Goal: Information Seeking & Learning: Learn about a topic

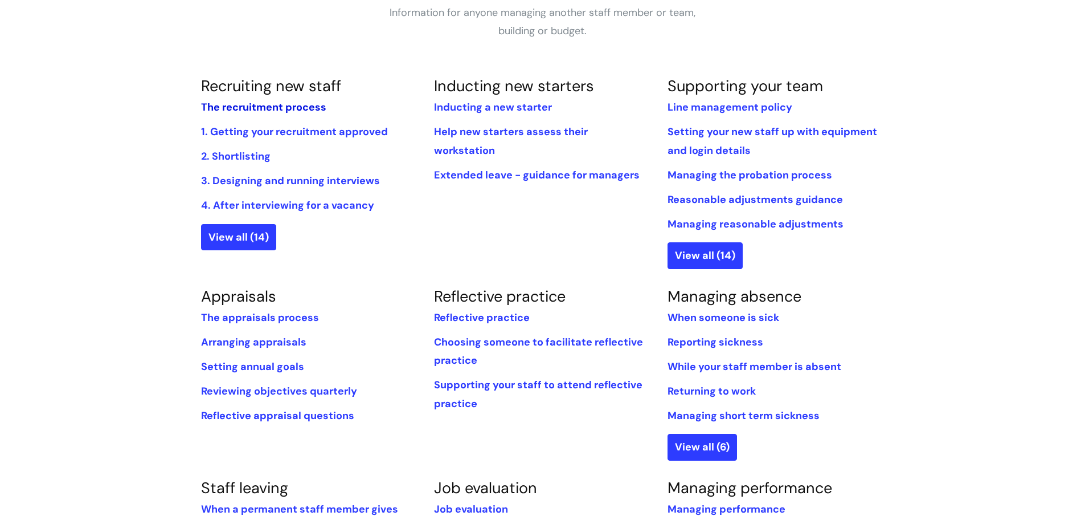
scroll to position [228, 0]
click at [721, 440] on link "View all (6)" at bounding box center [703, 445] width 70 height 26
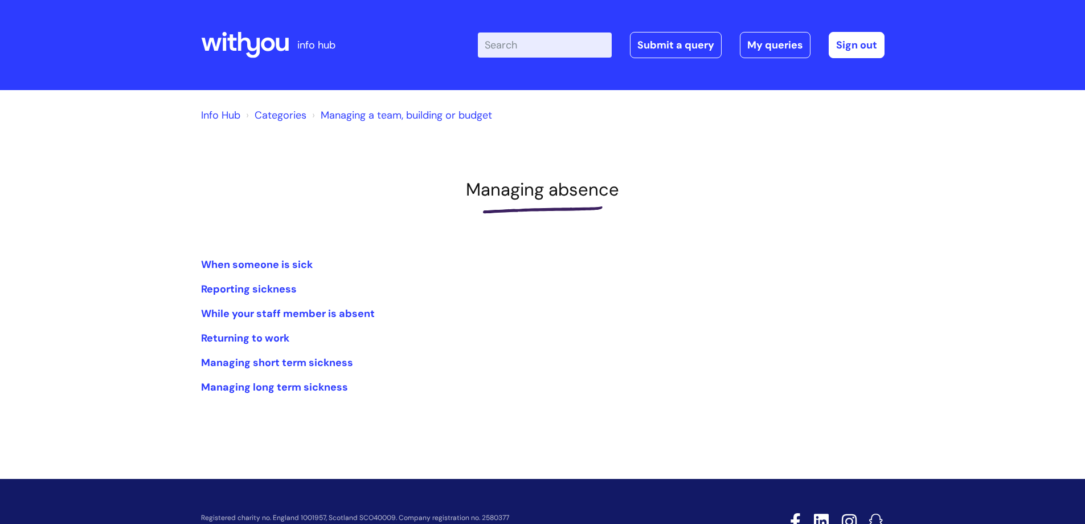
click at [384, 113] on link "Managing a team, building or budget" at bounding box center [406, 115] width 171 height 14
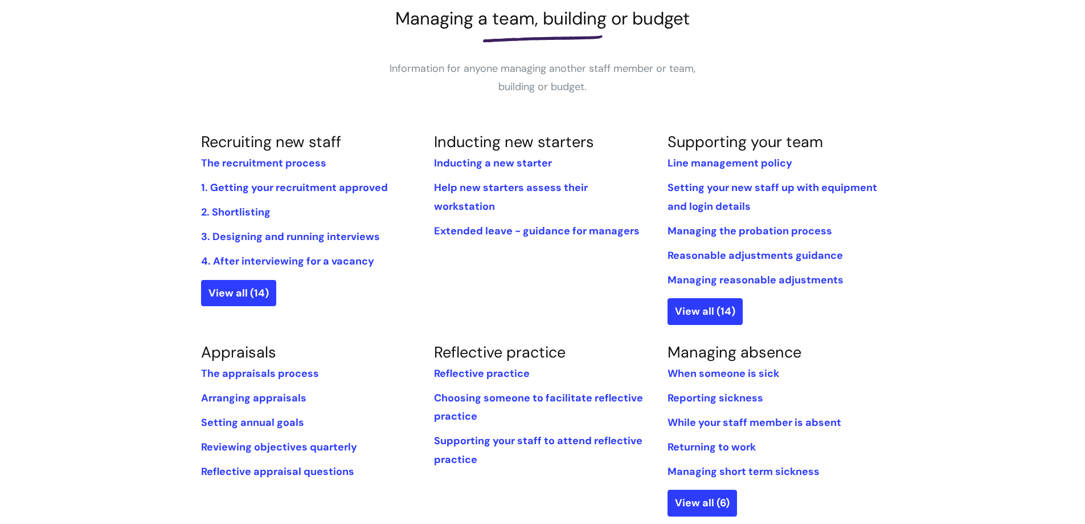
scroll to position [285, 0]
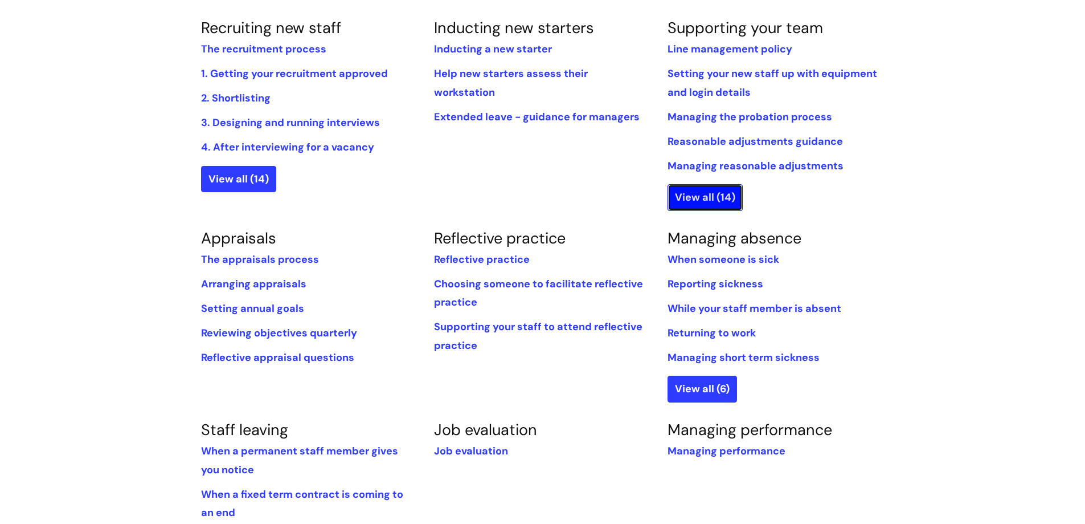
click at [695, 201] on link "View all (14)" at bounding box center [705, 197] width 75 height 26
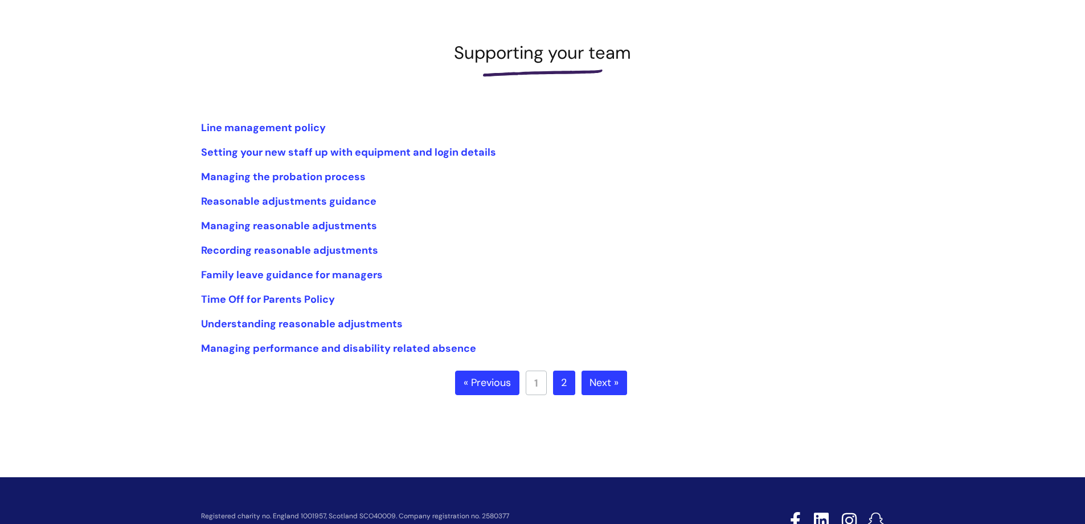
scroll to position [171, 0]
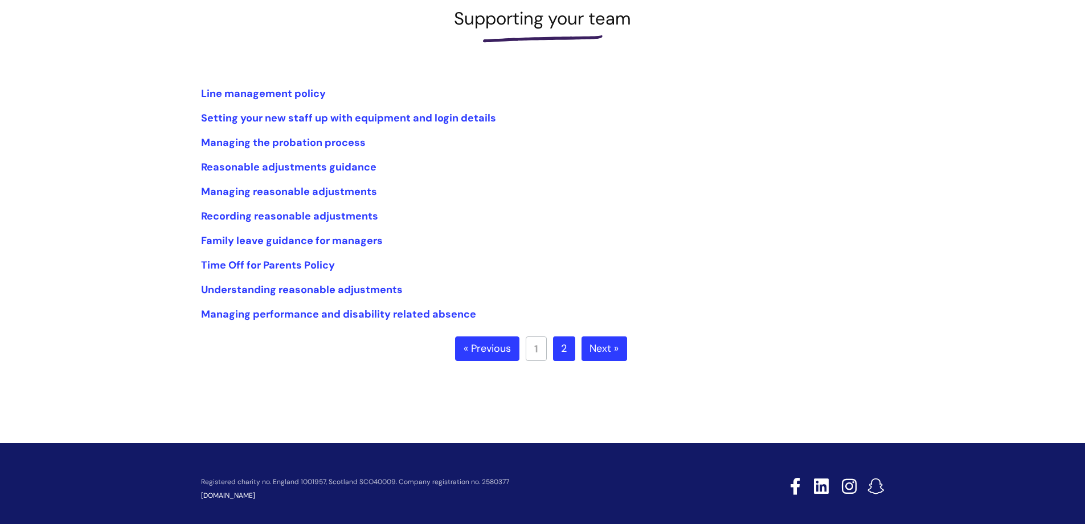
click at [601, 340] on link "Next »" at bounding box center [605, 348] width 46 height 25
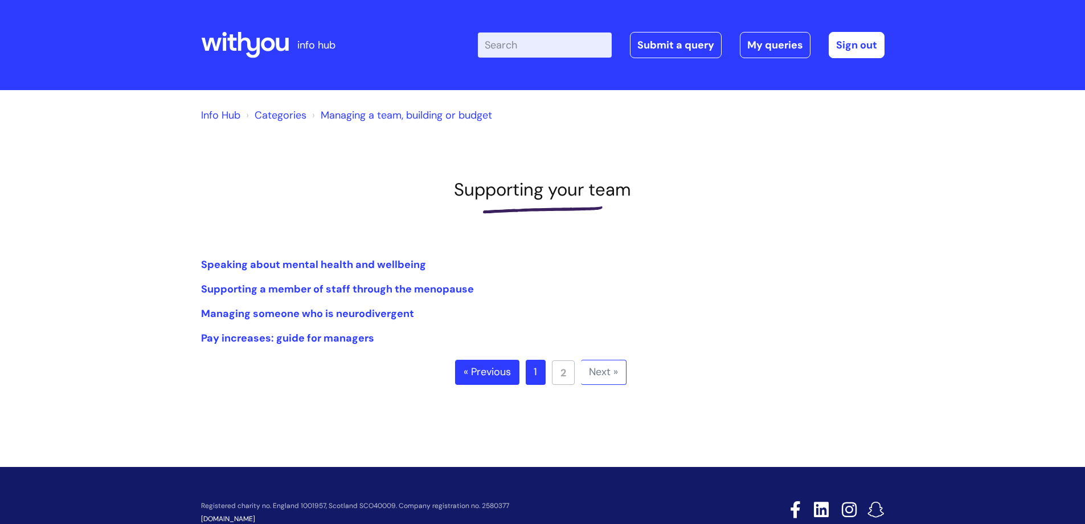
click at [387, 113] on link "Managing a team, building or budget" at bounding box center [406, 115] width 171 height 14
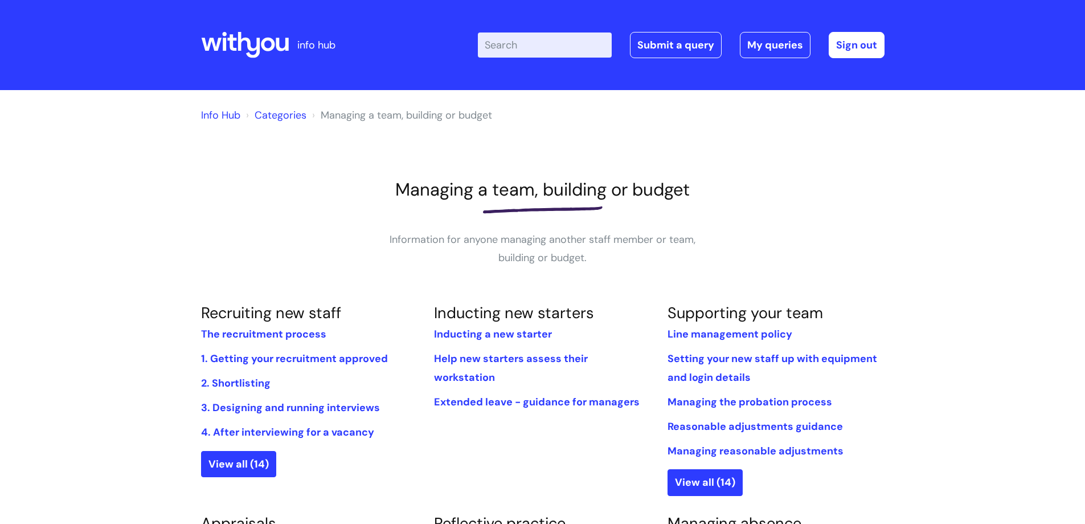
click at [279, 113] on link "Categories" at bounding box center [281, 115] width 52 height 14
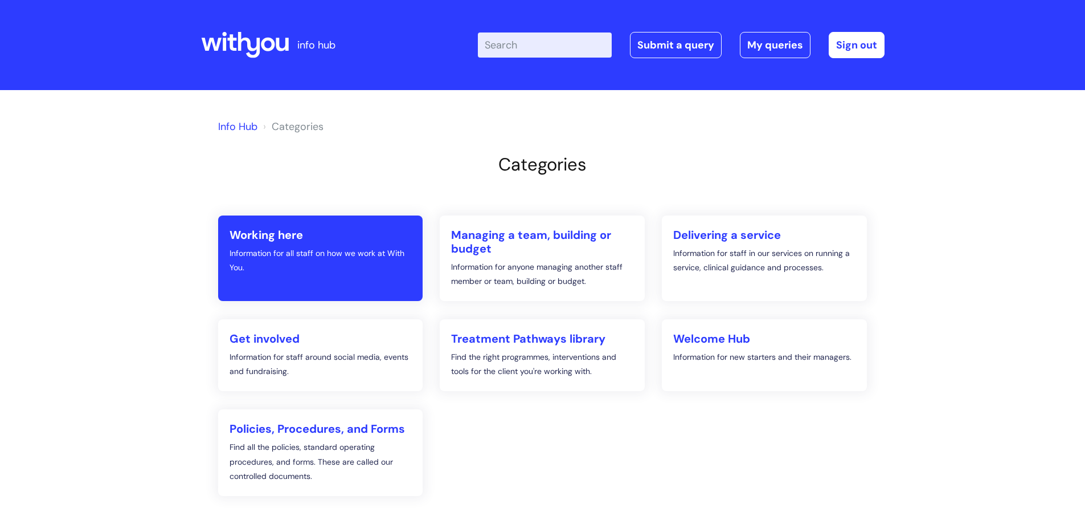
click at [322, 270] on p "Information for all staff on how we work at With You." at bounding box center [321, 260] width 182 height 28
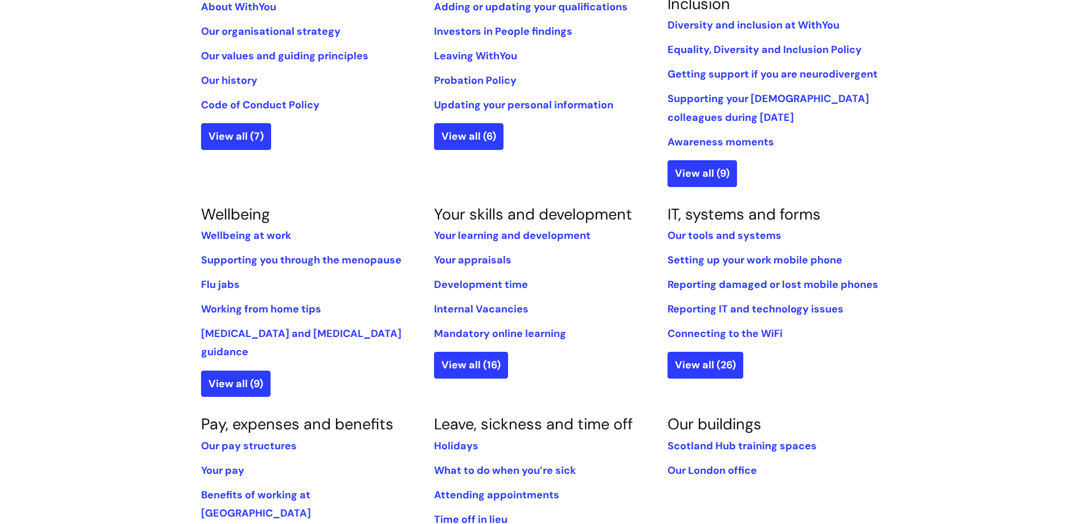
scroll to position [399, 0]
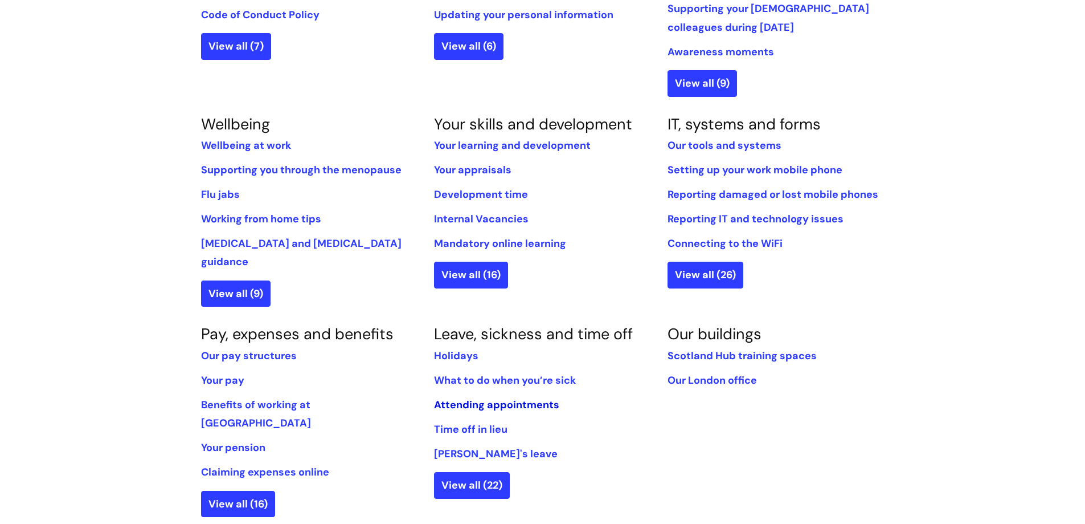
click at [464, 398] on link "Attending appointments" at bounding box center [496, 405] width 125 height 14
